Goal: Navigation & Orientation: Find specific page/section

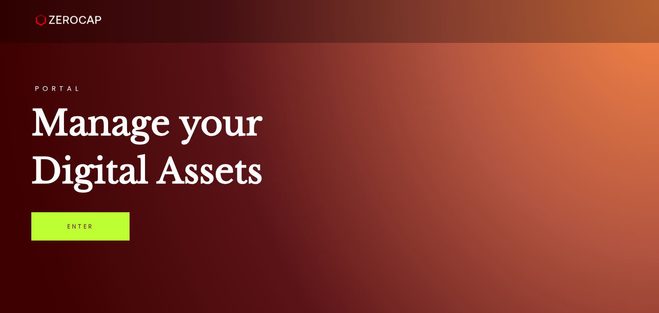
click at [74, 222] on link "Enter" at bounding box center [80, 226] width 98 height 28
click at [89, 223] on link "Enter" at bounding box center [80, 226] width 98 height 28
